Goal: Task Accomplishment & Management: Manage account settings

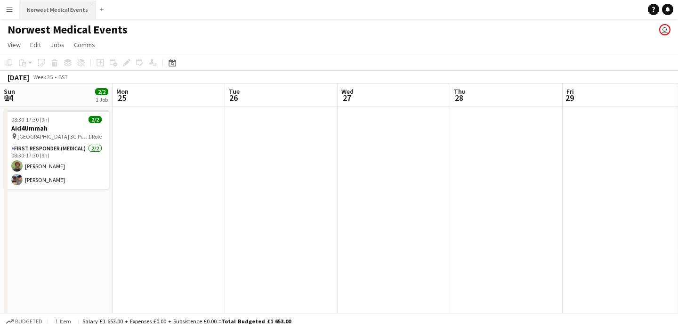
scroll to position [0, 347]
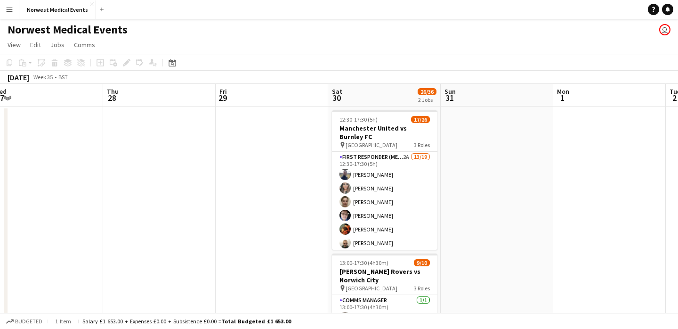
click at [6, 9] on app-icon "Menu" at bounding box center [10, 10] width 8 height 8
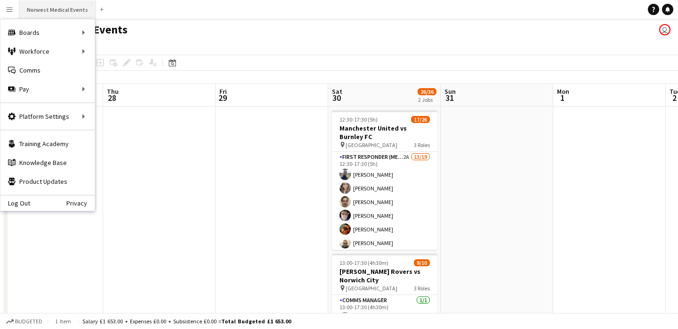
click at [58, 12] on button "Norwest Medical Events Close" at bounding box center [57, 9] width 77 height 18
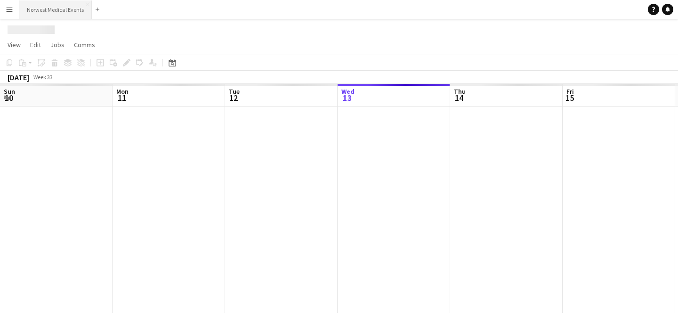
scroll to position [0, 225]
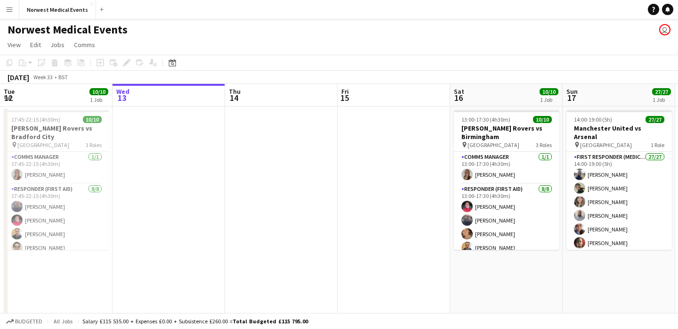
click at [665, 30] on app-user-avatar "user" at bounding box center [664, 29] width 11 height 11
click at [662, 29] on app-user-avatar "user" at bounding box center [664, 29] width 11 height 11
click at [664, 30] on app-user-avatar "user" at bounding box center [664, 29] width 11 height 11
click at [662, 29] on app-user-avatar "user" at bounding box center [664, 29] width 11 height 11
click at [664, 32] on app-user-avatar "user" at bounding box center [664, 29] width 11 height 11
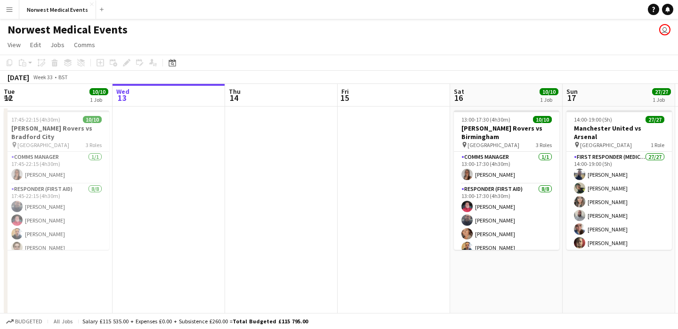
click at [664, 29] on app-user-avatar "user" at bounding box center [664, 29] width 11 height 11
click at [666, 29] on app-user-avatar "user" at bounding box center [664, 29] width 11 height 11
click at [71, 6] on button "Norwest Medical Events Close" at bounding box center [57, 9] width 77 height 18
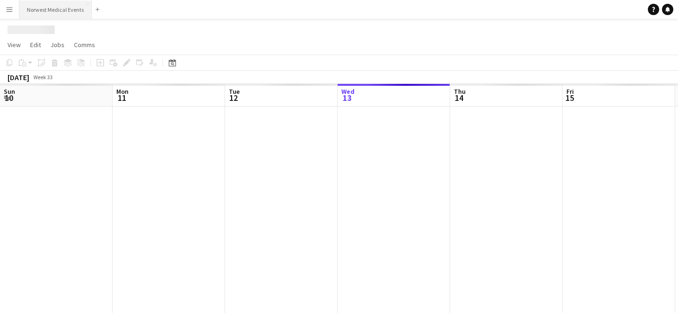
scroll to position [0, 225]
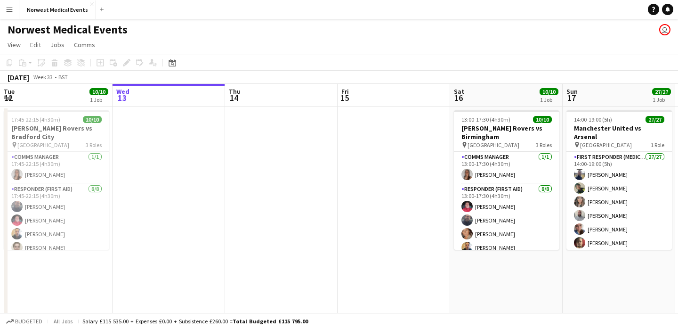
click at [664, 27] on app-user-avatar "user" at bounding box center [664, 29] width 11 height 11
click at [14, 11] on button "Menu" at bounding box center [9, 9] width 19 height 19
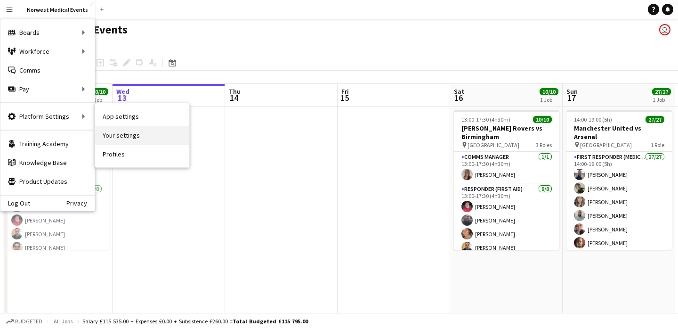
click at [120, 132] on link "Your settings" at bounding box center [142, 135] width 94 height 19
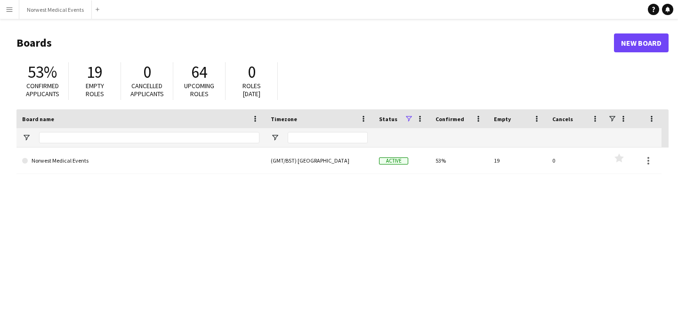
click at [11, 8] on app-icon "Menu" at bounding box center [10, 10] width 8 height 8
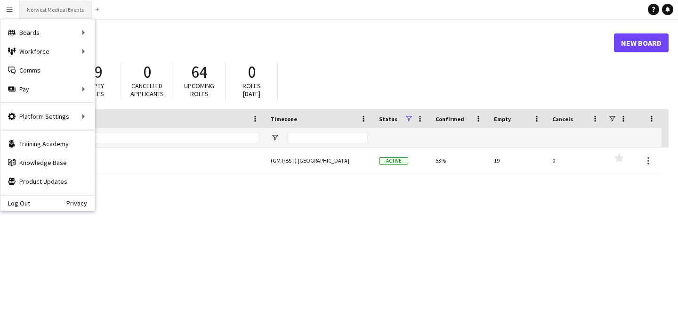
click at [47, 7] on button "Norwest Medical Events Close" at bounding box center [55, 9] width 73 height 18
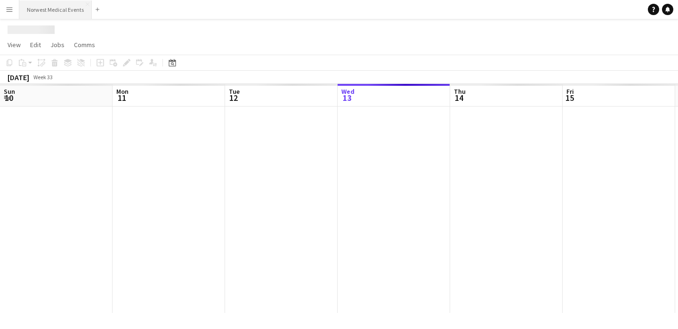
scroll to position [0, 225]
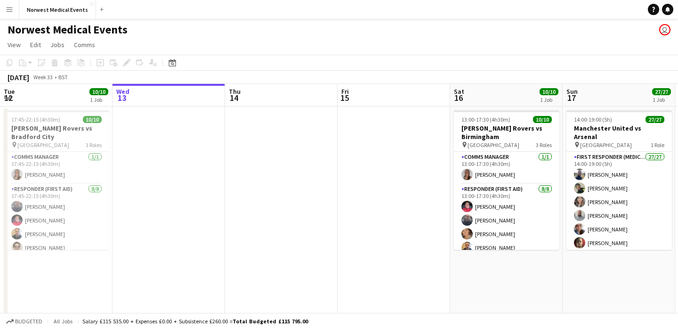
click at [665, 30] on app-user-avatar "user" at bounding box center [664, 29] width 11 height 11
click at [666, 12] on icon "Notifications" at bounding box center [668, 10] width 6 height 6
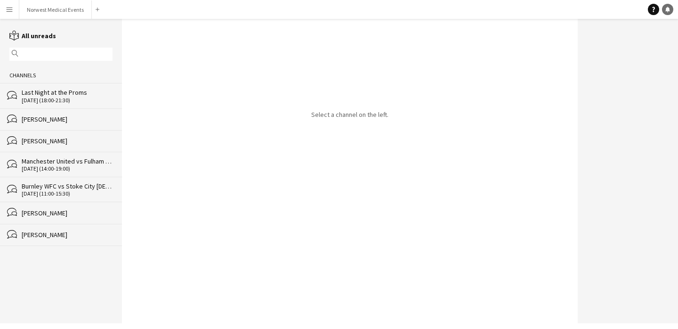
click at [667, 12] on icon "Notifications" at bounding box center [668, 10] width 6 height 6
click at [36, 15] on button "Norwest Medical Events Close" at bounding box center [55, 9] width 73 height 18
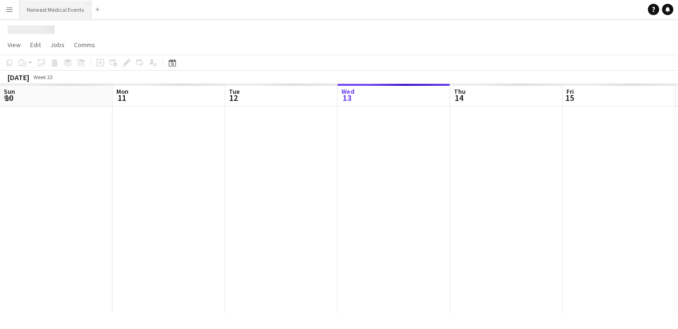
scroll to position [0, 225]
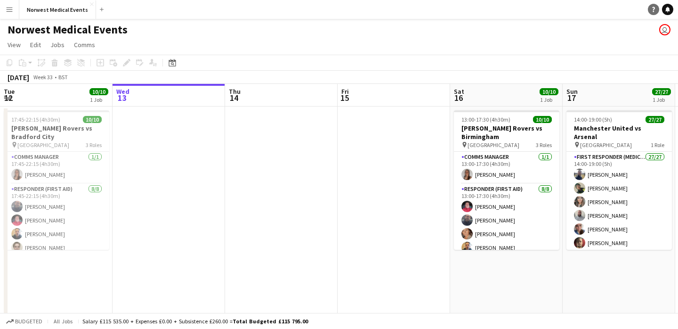
click at [655, 7] on icon "Help" at bounding box center [654, 10] width 6 height 6
click at [10, 10] on app-icon "Menu" at bounding box center [10, 10] width 8 height 8
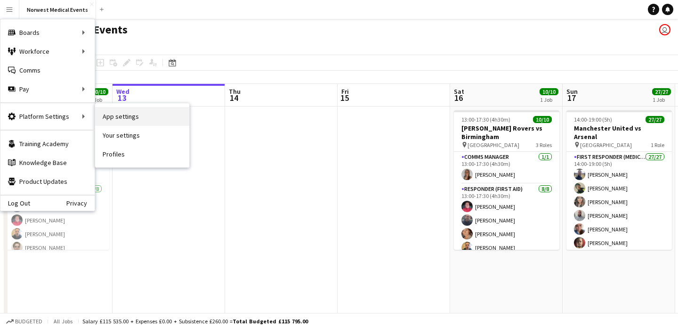
click at [119, 115] on link "App settings" at bounding box center [142, 116] width 94 height 19
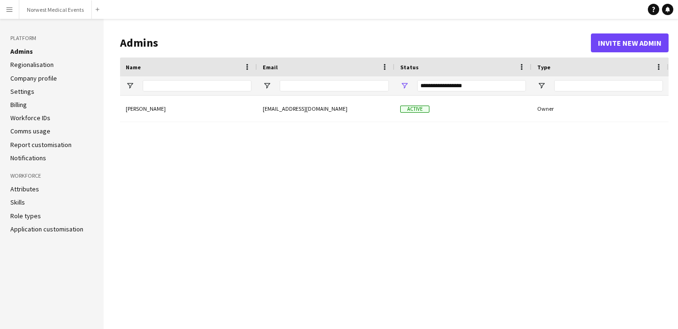
click at [24, 102] on link "Billing" at bounding box center [18, 104] width 16 height 8
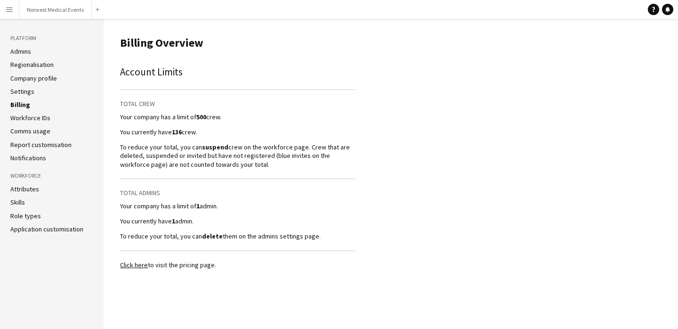
click at [299, 174] on div "Account Limits Total Crew Your company has a limit of 500 crew. You currently h…" at bounding box center [237, 153] width 235 height 176
click at [652, 12] on icon "Help" at bounding box center [654, 10] width 6 height 6
click at [27, 89] on link "Settings" at bounding box center [22, 91] width 24 height 8
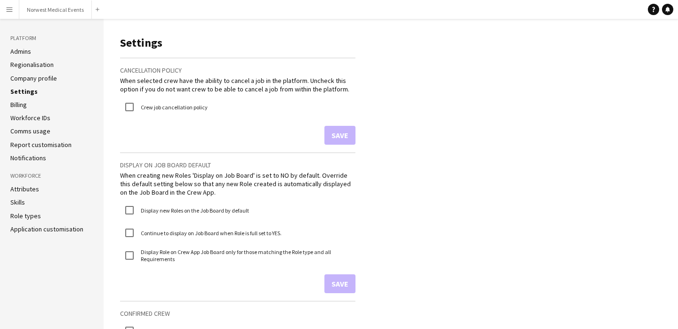
click at [21, 105] on link "Billing" at bounding box center [18, 104] width 16 height 8
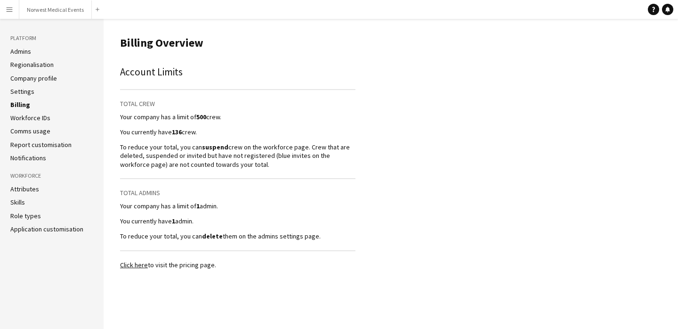
click at [138, 265] on link "Click here" at bounding box center [134, 264] width 28 height 8
click at [231, 159] on p "To reduce your total, you can suspend crew on the workforce page. Crew that are…" at bounding box center [237, 156] width 235 height 26
click at [20, 105] on link "Billing" at bounding box center [20, 104] width 20 height 8
click at [139, 267] on link "Click here" at bounding box center [134, 264] width 28 height 8
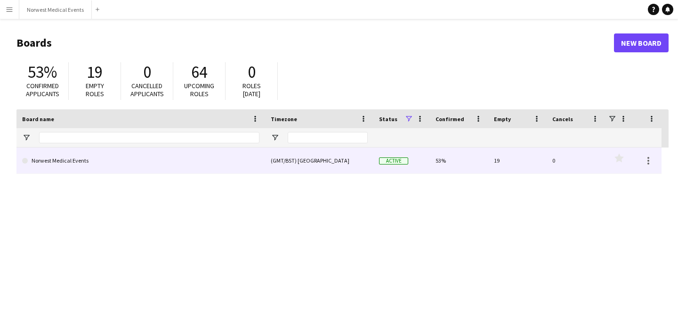
click at [200, 163] on link "Norwest Medical Events" at bounding box center [140, 160] width 237 height 26
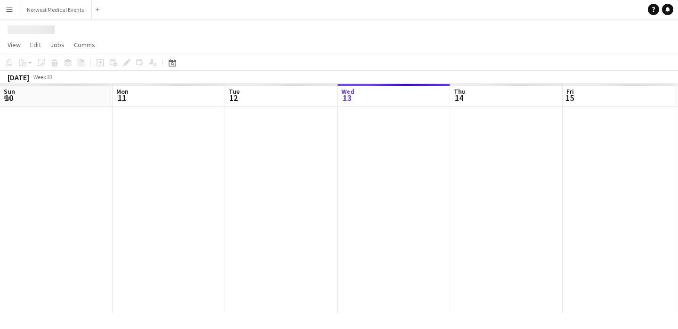
scroll to position [0, 225]
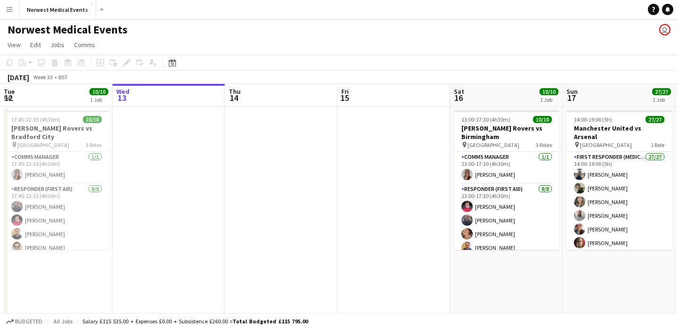
click at [8, 7] on app-icon "Menu" at bounding box center [10, 10] width 8 height 8
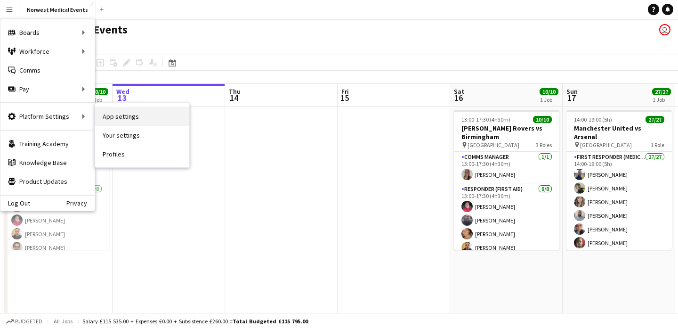
click at [114, 122] on link "App settings" at bounding box center [142, 116] width 94 height 19
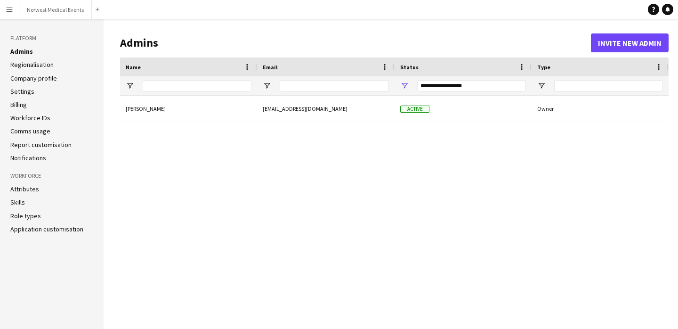
click at [30, 102] on li "Billing" at bounding box center [51, 104] width 83 height 8
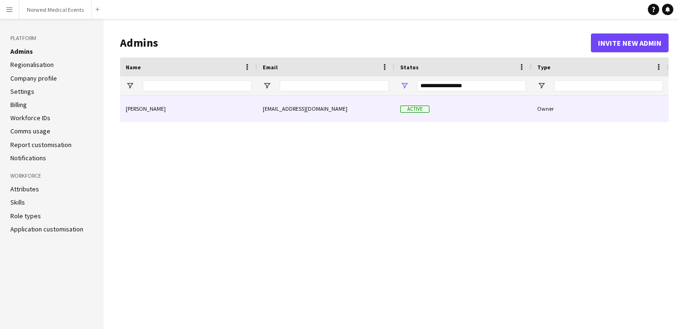
click at [314, 113] on div "[EMAIL_ADDRESS][DOMAIN_NAME]" at bounding box center [325, 109] width 137 height 26
click at [297, 110] on div "[EMAIL_ADDRESS][DOMAIN_NAME]" at bounding box center [325, 109] width 137 height 26
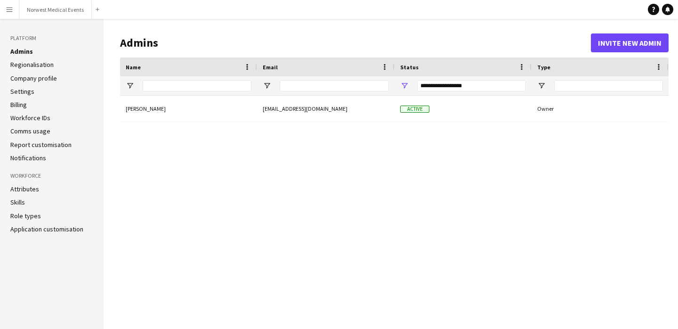
click at [289, 117] on div "[EMAIL_ADDRESS][DOMAIN_NAME]" at bounding box center [325, 109] width 137 height 26
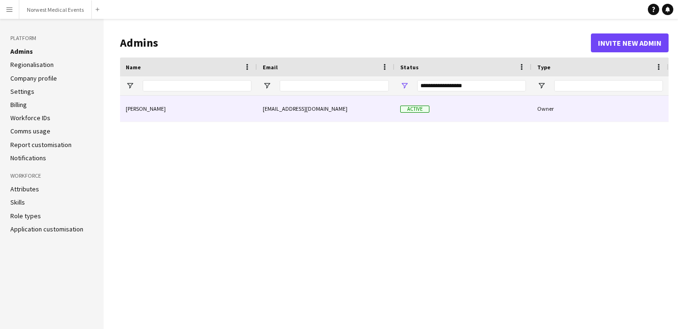
click at [414, 112] on span "Active" at bounding box center [414, 108] width 29 height 7
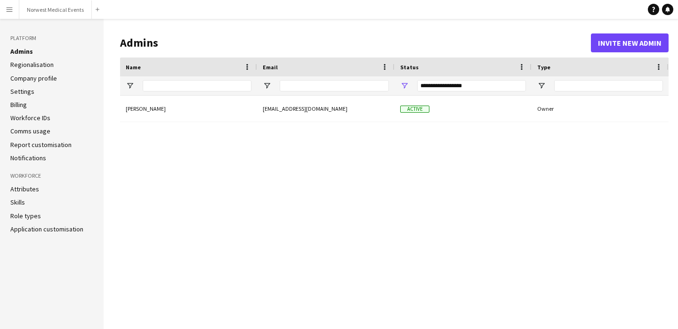
click at [23, 108] on link "Billing" at bounding box center [18, 104] width 16 height 8
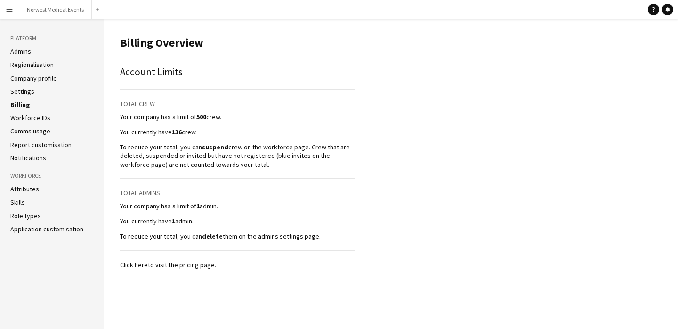
click at [39, 74] on link "Company profile" at bounding box center [33, 78] width 47 height 8
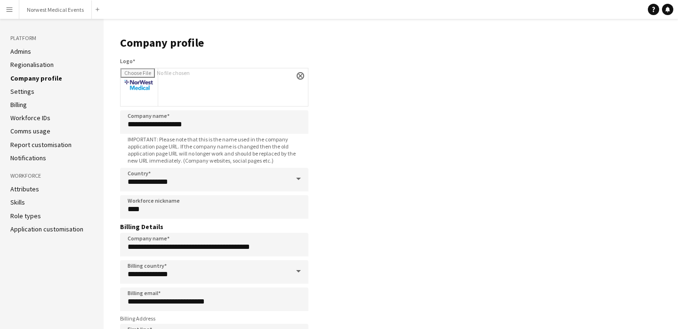
click at [22, 89] on link "Settings" at bounding box center [22, 91] width 24 height 8
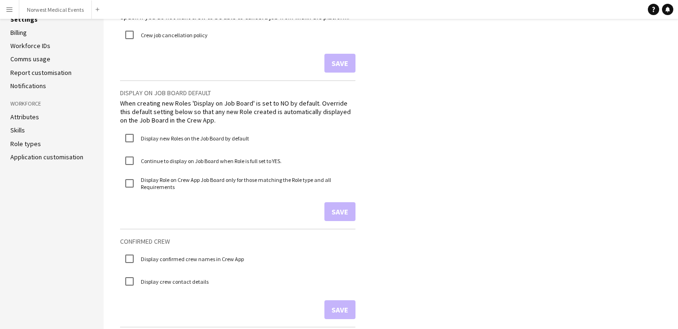
scroll to position [52, 0]
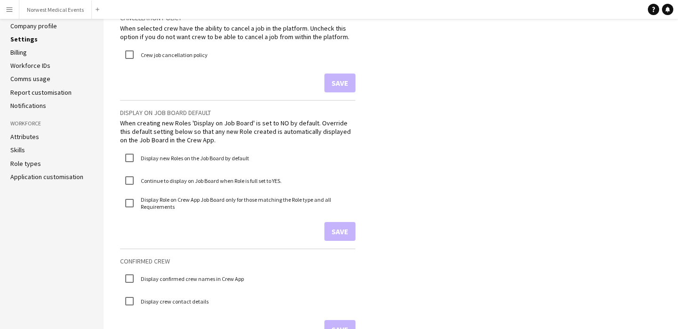
click at [39, 84] on ul "Admins Regionalisation Company profile Settings Billing Workforce IDs Comms usa…" at bounding box center [51, 52] width 83 height 115
click at [39, 79] on link "Comms usage" at bounding box center [30, 78] width 40 height 8
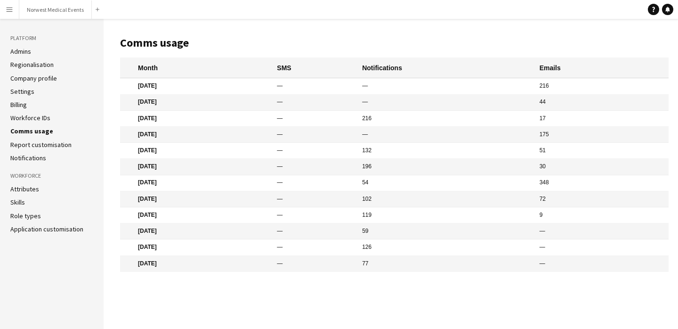
click at [22, 102] on link "Billing" at bounding box center [18, 104] width 16 height 8
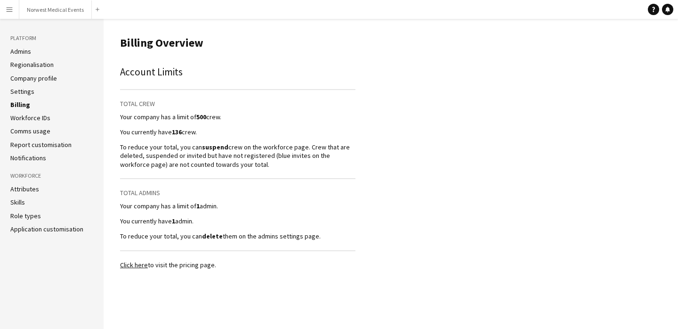
click at [22, 46] on aside "Platform Admins Regionalisation Company profile Settings Billing Workforce IDs …" at bounding box center [52, 174] width 104 height 310
click at [22, 48] on link "Admins" at bounding box center [20, 51] width 21 height 8
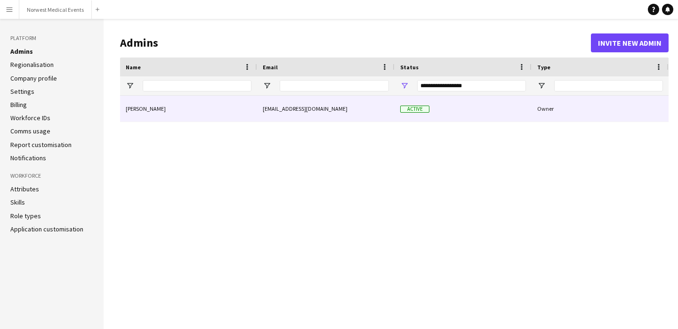
click at [143, 111] on div "[PERSON_NAME]" at bounding box center [188, 109] width 137 height 26
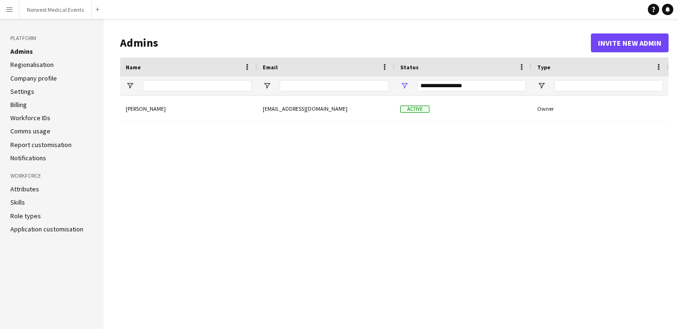
click at [26, 36] on h3 "Platform" at bounding box center [51, 38] width 83 height 8
click at [669, 7] on icon "Notifications" at bounding box center [668, 10] width 6 height 6
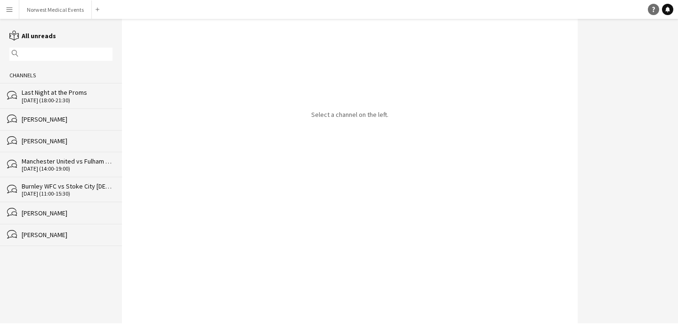
click at [654, 9] on icon at bounding box center [653, 9] width 3 height 5
click at [665, 8] on icon "Notifications" at bounding box center [668, 10] width 6 height 6
click at [12, 11] on app-icon "Menu" at bounding box center [10, 10] width 8 height 8
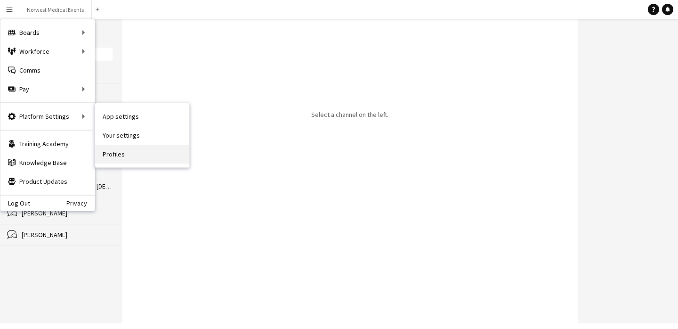
click at [122, 150] on link "Profiles" at bounding box center [142, 154] width 94 height 19
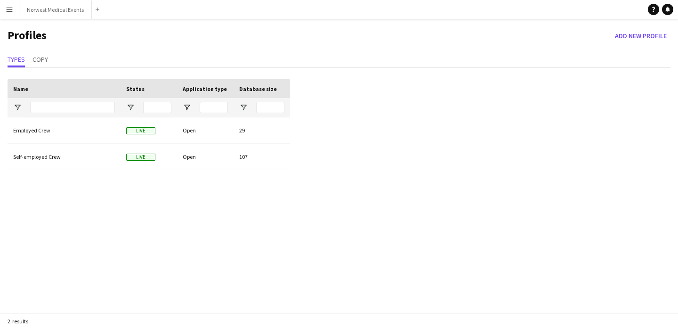
click at [11, 15] on button "Menu" at bounding box center [9, 9] width 19 height 19
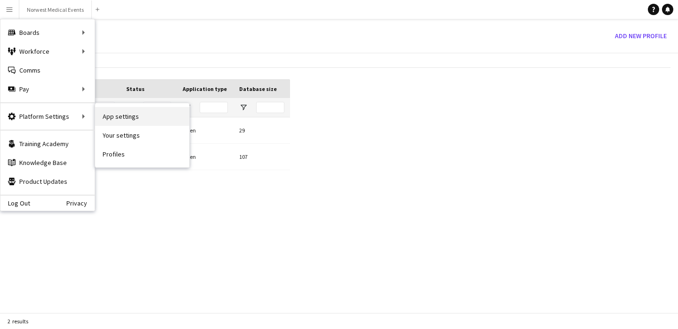
click at [136, 120] on link "App settings" at bounding box center [142, 116] width 94 height 19
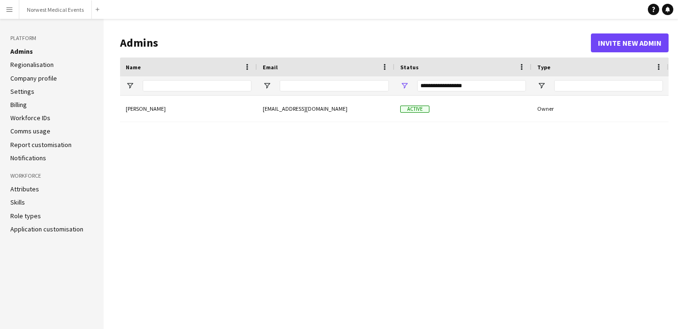
click at [40, 130] on link "Comms usage" at bounding box center [30, 131] width 40 height 8
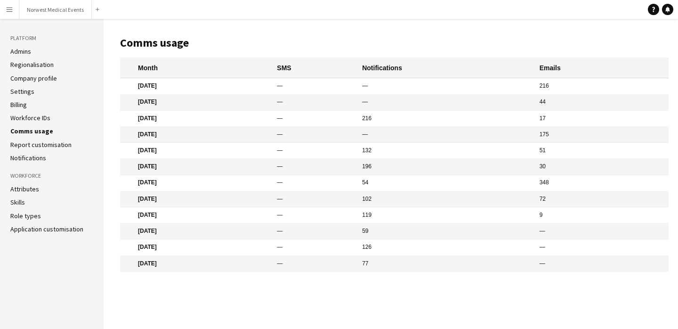
click at [154, 85] on mat-cell "Aug 2025" at bounding box center [196, 86] width 152 height 16
click at [32, 158] on link "Notifications" at bounding box center [28, 158] width 36 height 8
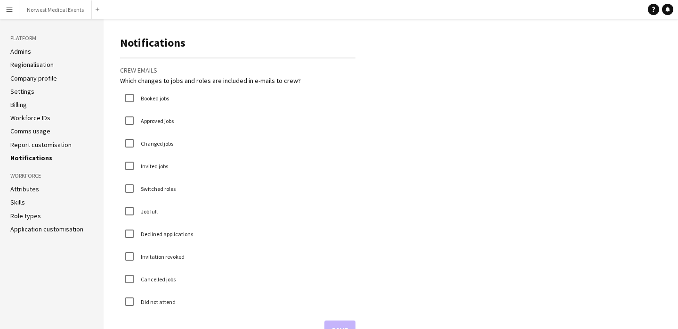
click at [33, 143] on link "Report customisation" at bounding box center [40, 144] width 61 height 8
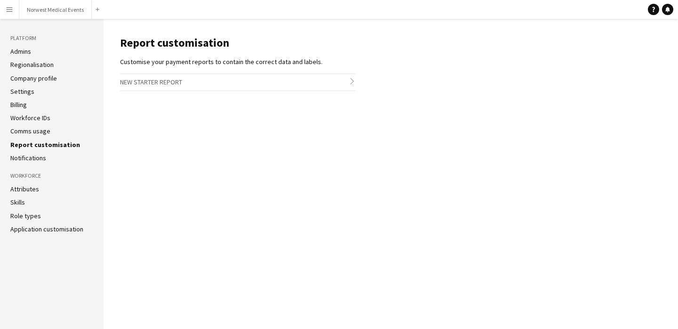
click at [30, 153] on ul "Admins Regionalisation Company profile Settings Billing Workforce IDs Comms usa…" at bounding box center [51, 104] width 83 height 115
click at [30, 154] on link "Notifications" at bounding box center [28, 158] width 36 height 8
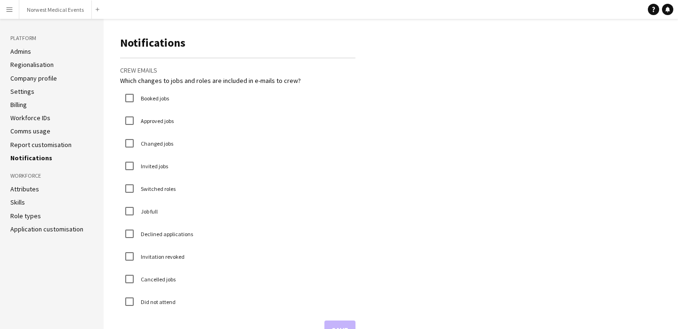
scroll to position [24, 0]
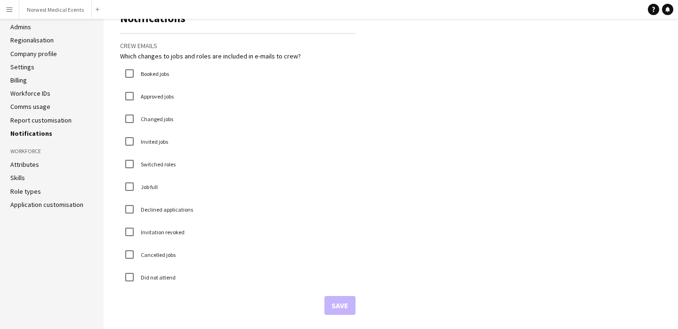
click at [32, 106] on link "Comms usage" at bounding box center [30, 106] width 40 height 8
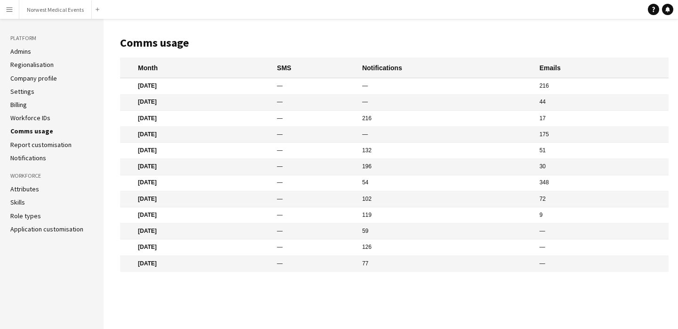
click at [32, 118] on link "Workforce IDs" at bounding box center [30, 117] width 40 height 8
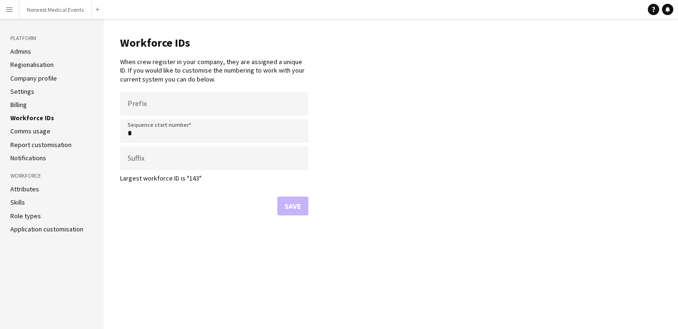
click at [25, 105] on link "Billing" at bounding box center [18, 104] width 16 height 8
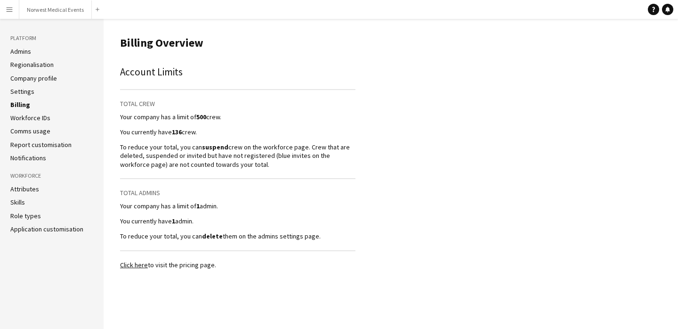
click at [137, 264] on link "Click here" at bounding box center [134, 264] width 28 height 8
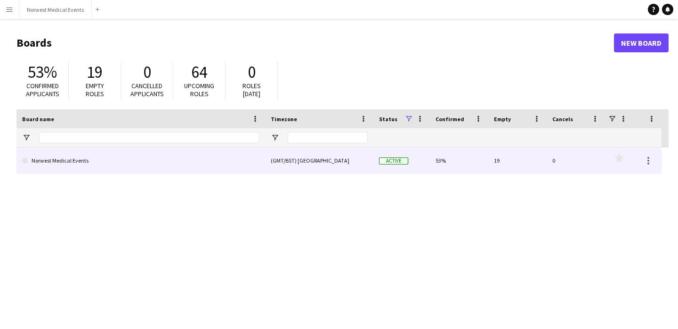
click at [314, 163] on div "(GMT/BST) [GEOGRAPHIC_DATA]" at bounding box center [319, 160] width 108 height 26
click at [58, 162] on link "Norwest Medical Events" at bounding box center [140, 160] width 237 height 26
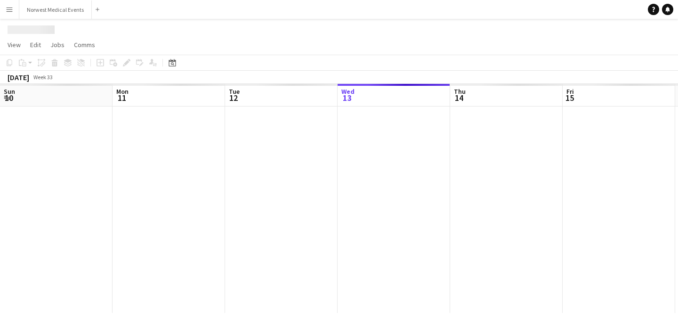
scroll to position [0, 225]
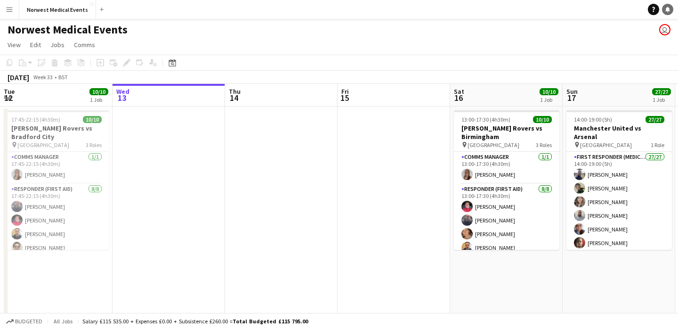
click at [666, 8] on icon at bounding box center [667, 9] width 5 height 5
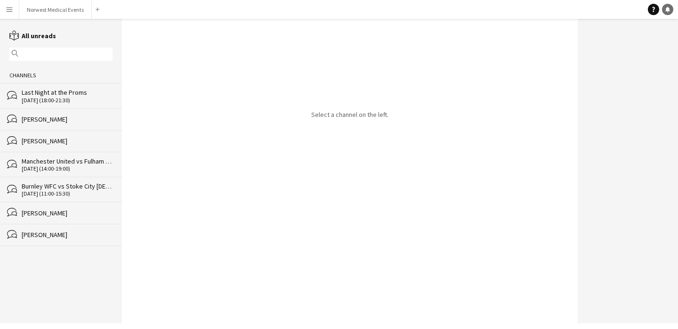
click at [666, 8] on icon at bounding box center [667, 9] width 5 height 5
click at [7, 10] on app-icon "Menu" at bounding box center [10, 10] width 8 height 8
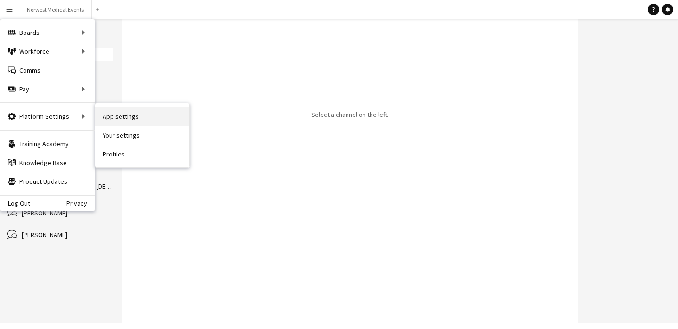
click at [129, 122] on link "App settings" at bounding box center [142, 116] width 94 height 19
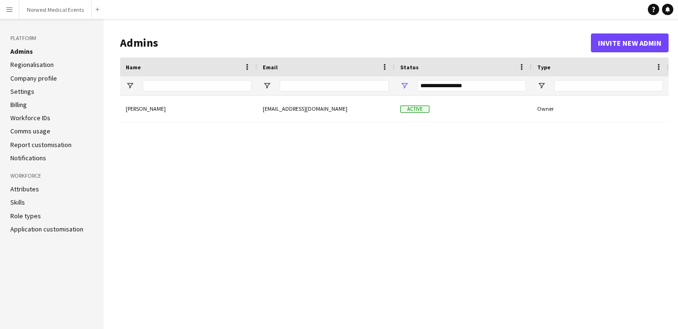
click at [23, 105] on link "Billing" at bounding box center [18, 104] width 16 height 8
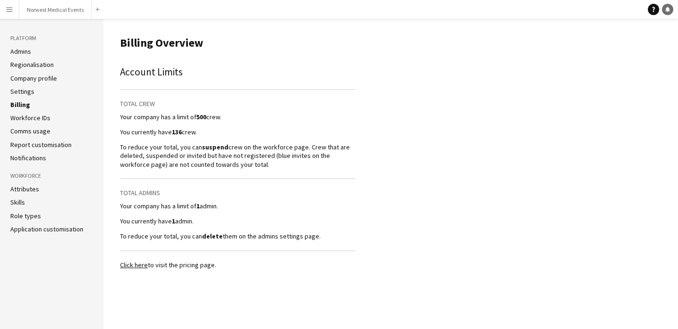
click at [667, 11] on icon "Notifications" at bounding box center [668, 10] width 6 height 6
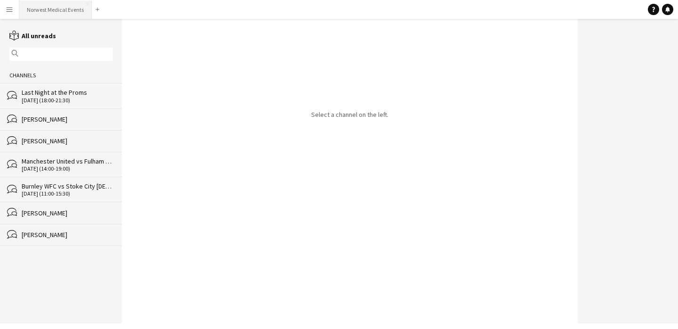
click at [59, 6] on button "Norwest Medical Events Close" at bounding box center [55, 9] width 73 height 18
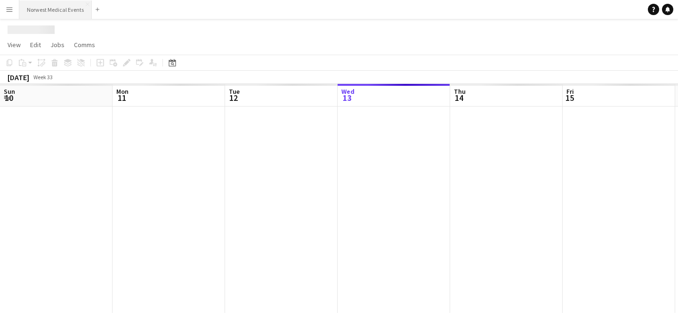
scroll to position [0, 225]
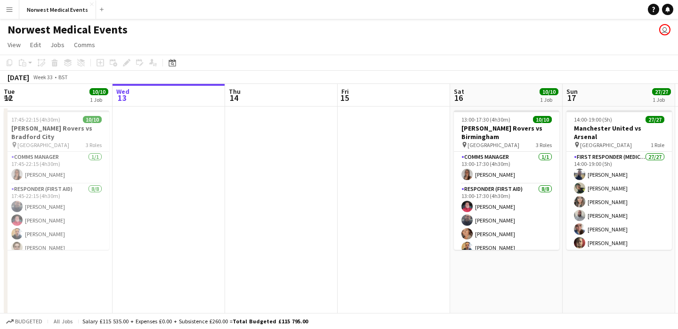
click at [664, 30] on app-user-avatar "user" at bounding box center [664, 29] width 11 height 11
click at [654, 17] on app-navbar "Menu Boards Boards Boards All jobs Status Workforce Workforce My Workforce Recr…" at bounding box center [339, 9] width 678 height 19
click at [653, 11] on icon at bounding box center [653, 9] width 3 height 5
click at [39, 10] on button "Norwest Medical Events Close" at bounding box center [57, 9] width 77 height 18
click at [8, 6] on app-icon "Menu" at bounding box center [10, 10] width 8 height 8
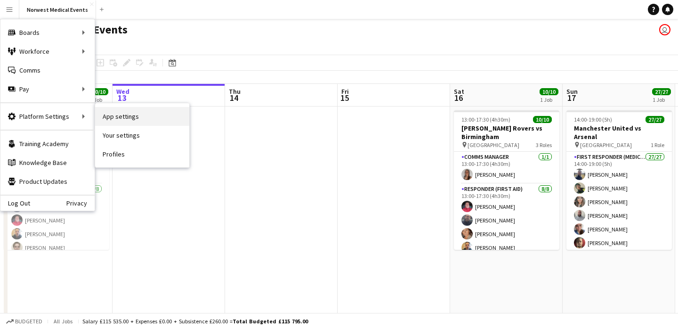
click at [114, 118] on link "App settings" at bounding box center [142, 116] width 94 height 19
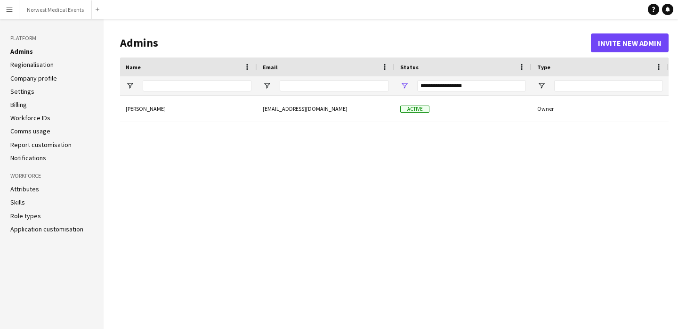
click at [47, 79] on link "Company profile" at bounding box center [33, 78] width 47 height 8
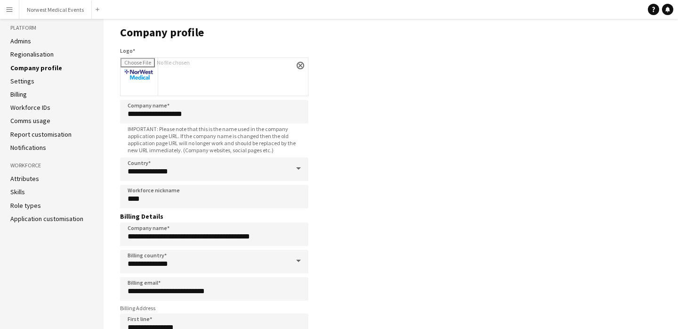
scroll to position [2, 0]
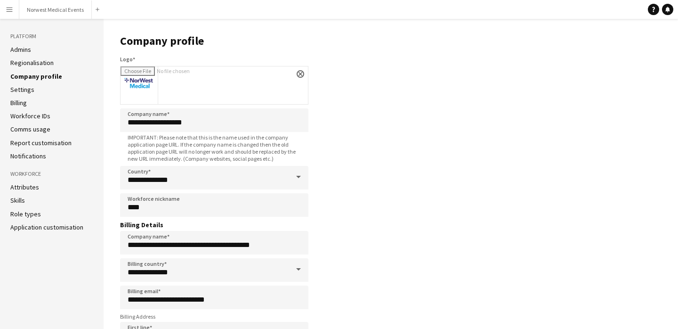
click at [40, 88] on li "Settings" at bounding box center [51, 89] width 83 height 8
click at [25, 87] on link "Settings" at bounding box center [22, 89] width 24 height 8
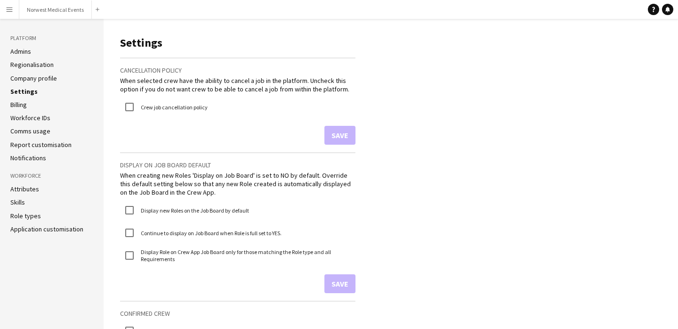
click at [23, 104] on link "Billing" at bounding box center [18, 104] width 16 height 8
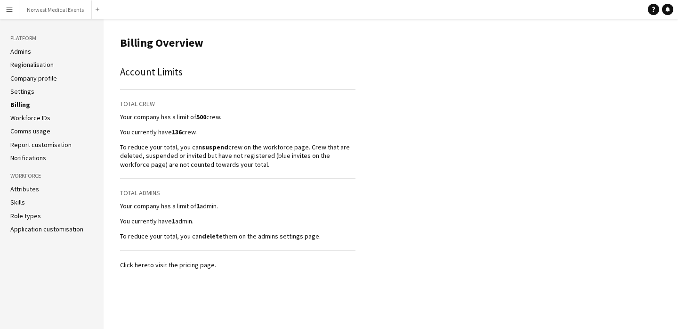
click at [24, 102] on link "Billing" at bounding box center [20, 104] width 20 height 8
click at [23, 91] on link "Settings" at bounding box center [22, 91] width 24 height 8
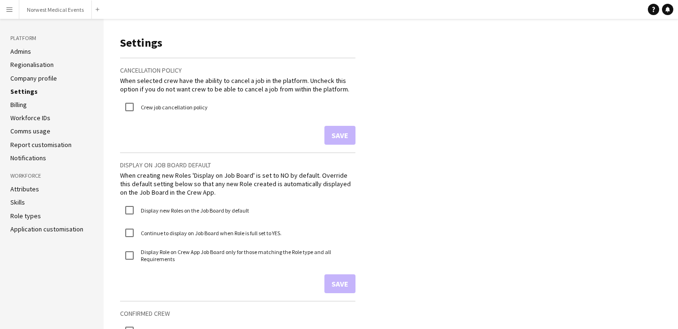
click at [24, 77] on link "Company profile" at bounding box center [33, 78] width 47 height 8
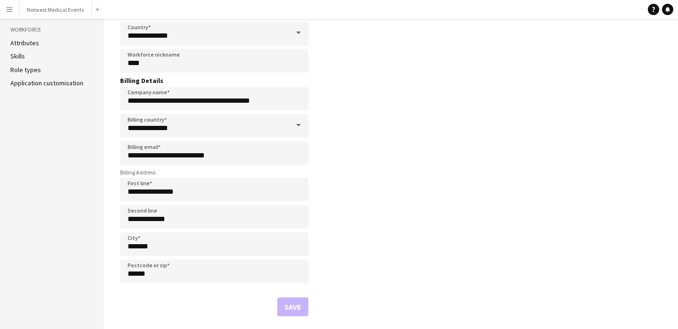
scroll to position [147, 0]
